Goal: Information Seeking & Learning: Understand process/instructions

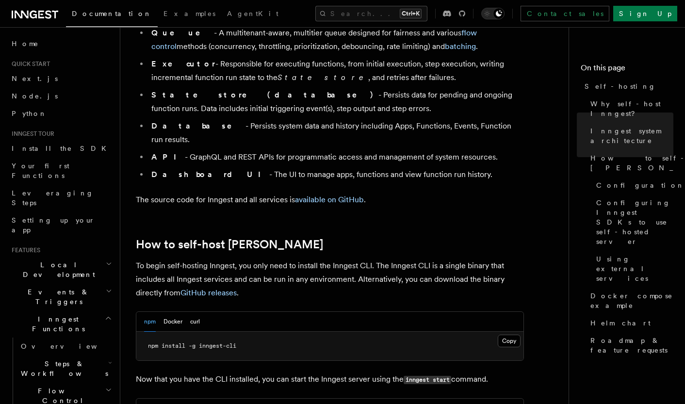
scroll to position [827, 0]
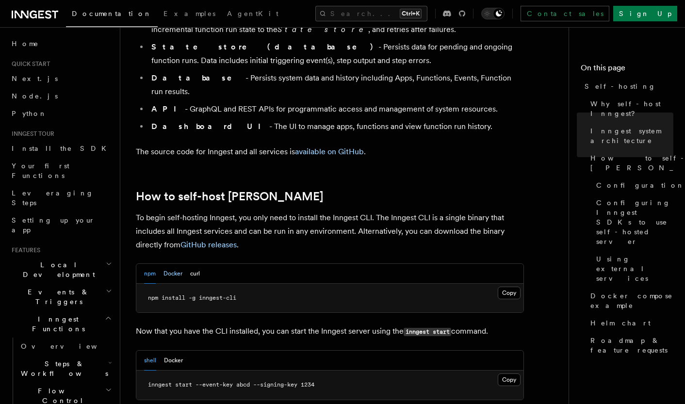
click at [172, 264] on button "Docker" at bounding box center [172, 274] width 19 height 20
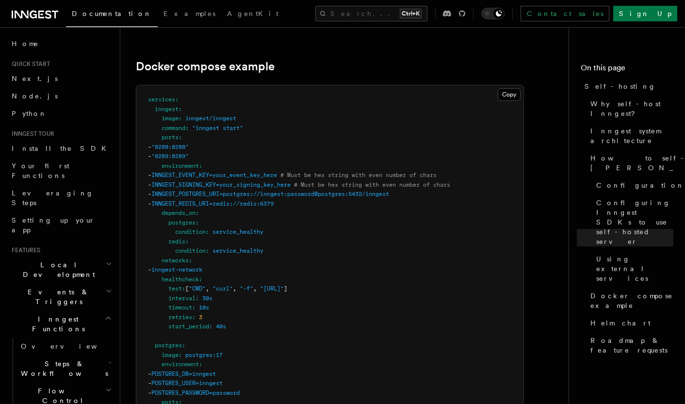
scroll to position [2565, 0]
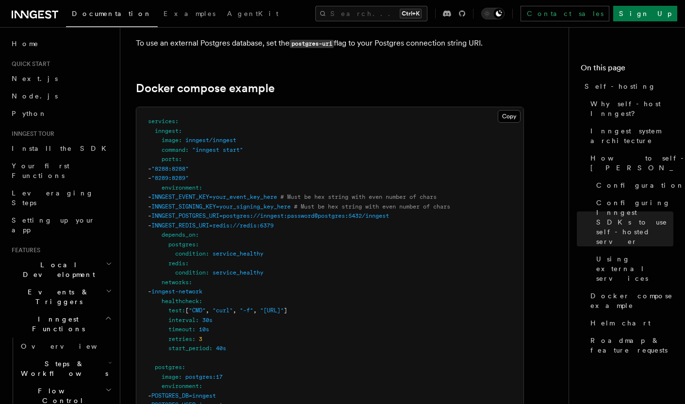
click at [217, 212] on span "INNGEST_POSTGRES_URI=postgres://inngest:password@postgres:5432/inngest" at bounding box center [270, 215] width 238 height 7
copy span "INNGEST_POSTGRES_URI"
click at [201, 222] on span "INNGEST_REDIS_URI=redis://redis:6379" at bounding box center [212, 225] width 122 height 7
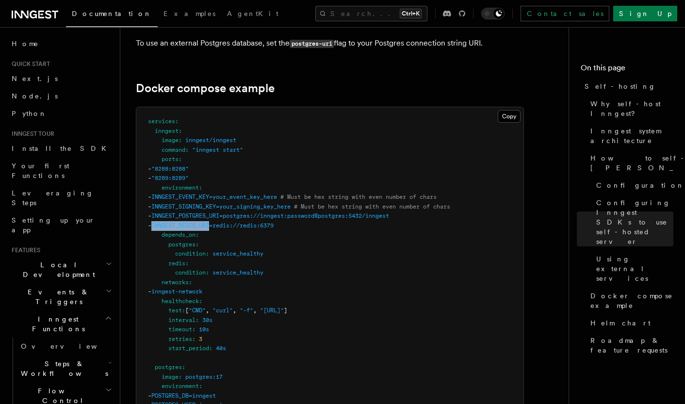
copy span "INNGEST_REDIS_URI"
drag, startPoint x: 368, startPoint y: 293, endPoint x: 271, endPoint y: 294, distance: 97.0
click at [270, 307] on span ""http://localhost:8288/health"" at bounding box center [272, 310] width 24 height 7
copy span "http://localhost:8288/health"
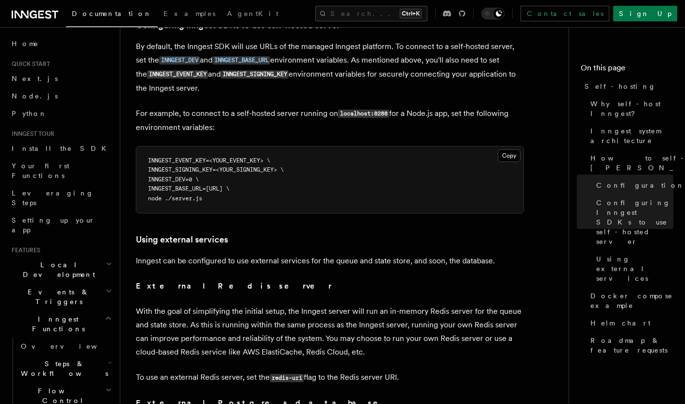
scroll to position [2100, 0]
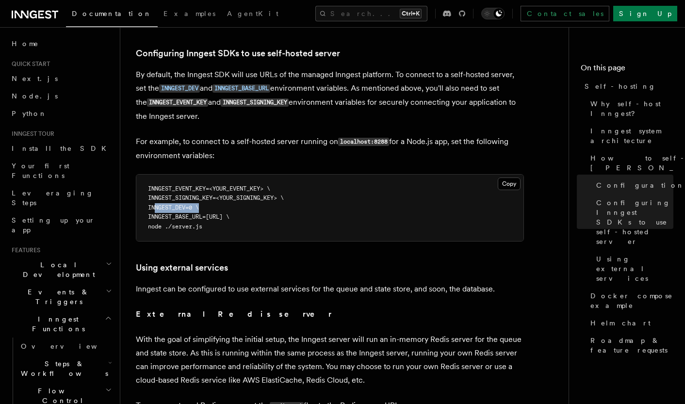
drag, startPoint x: 200, startPoint y: 191, endPoint x: 155, endPoint y: 190, distance: 45.1
click at [155, 204] on span "INNGEST_DEV=0 \" at bounding box center [173, 207] width 51 height 7
copy span "INNGEST_DEV=0"
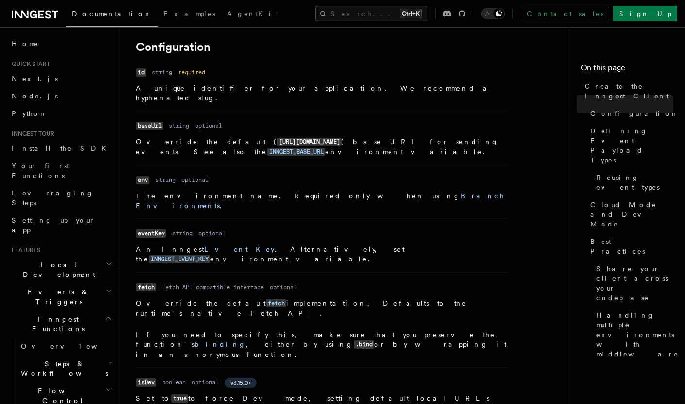
scroll to position [222, 0]
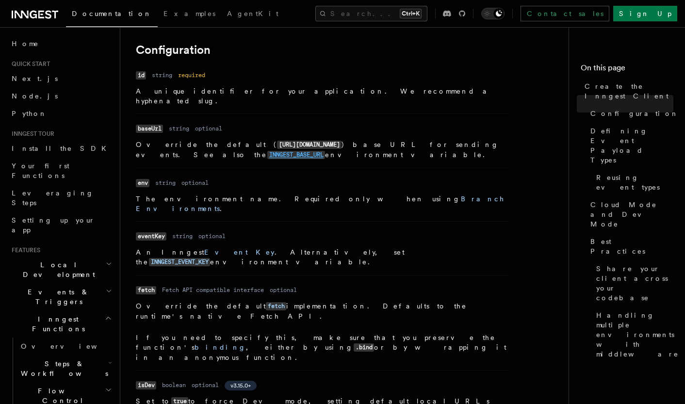
click at [325, 151] on code "INNGEST_BASE_URL" at bounding box center [296, 155] width 58 height 8
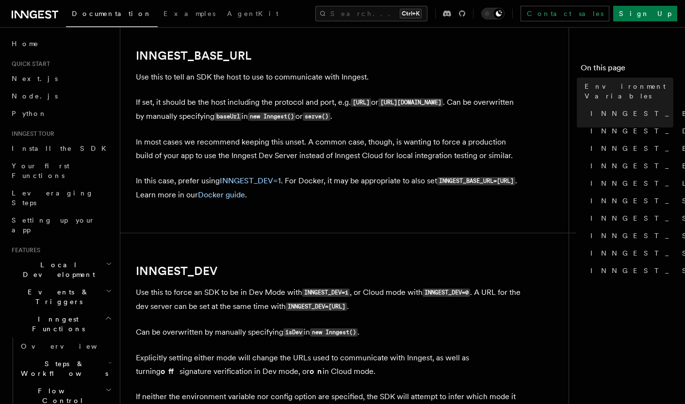
scroll to position [511, 0]
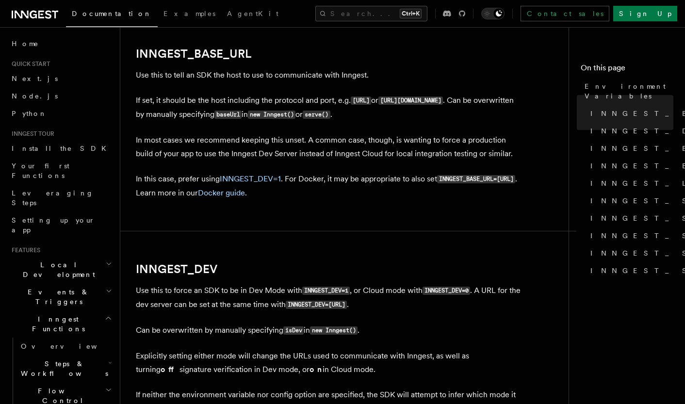
click at [437, 183] on code "INNGEST_BASE_URL=http://host.docker.internal:8288" at bounding box center [476, 179] width 78 height 8
copy code "8288"
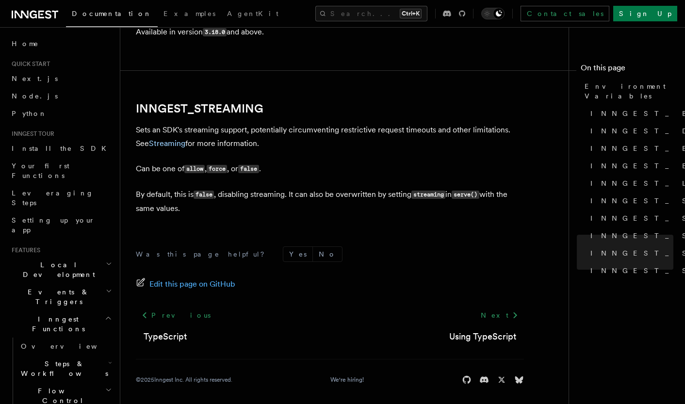
scroll to position [1927, 0]
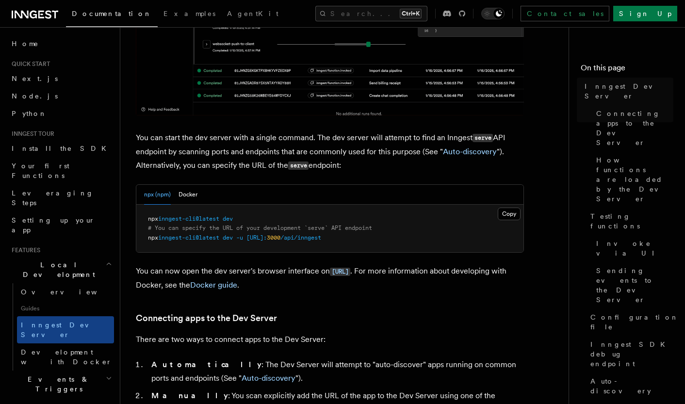
scroll to position [311, 0]
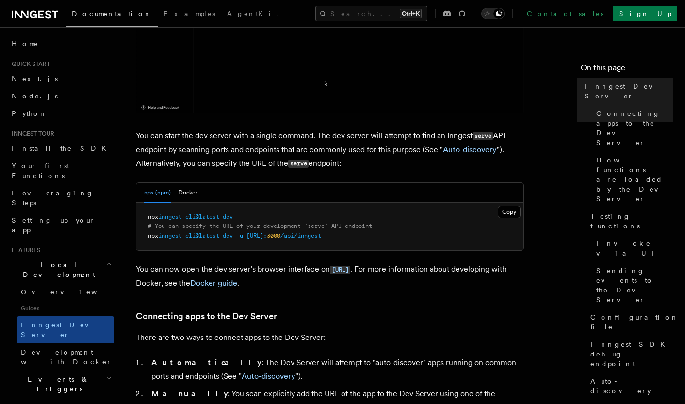
click at [197, 191] on div "npx (npm) Docker" at bounding box center [329, 193] width 387 height 20
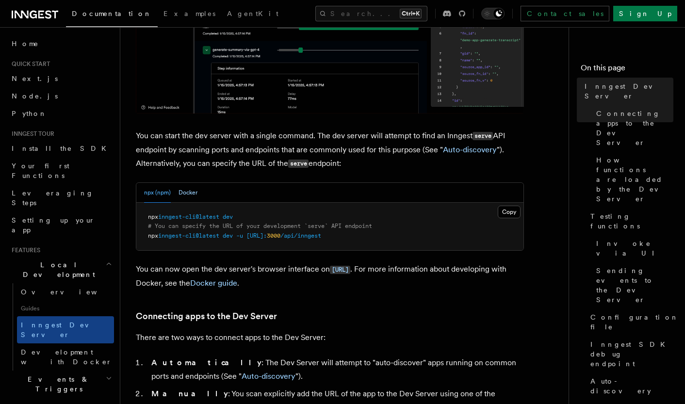
click at [190, 194] on button "Docker" at bounding box center [187, 193] width 19 height 20
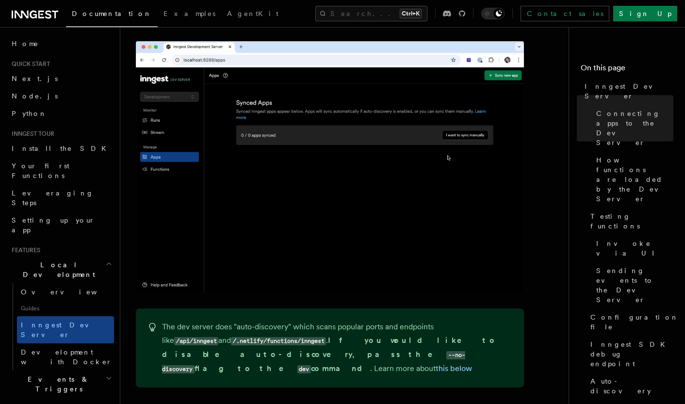
scroll to position [761, 0]
